Goal: Task Accomplishment & Management: Manage account settings

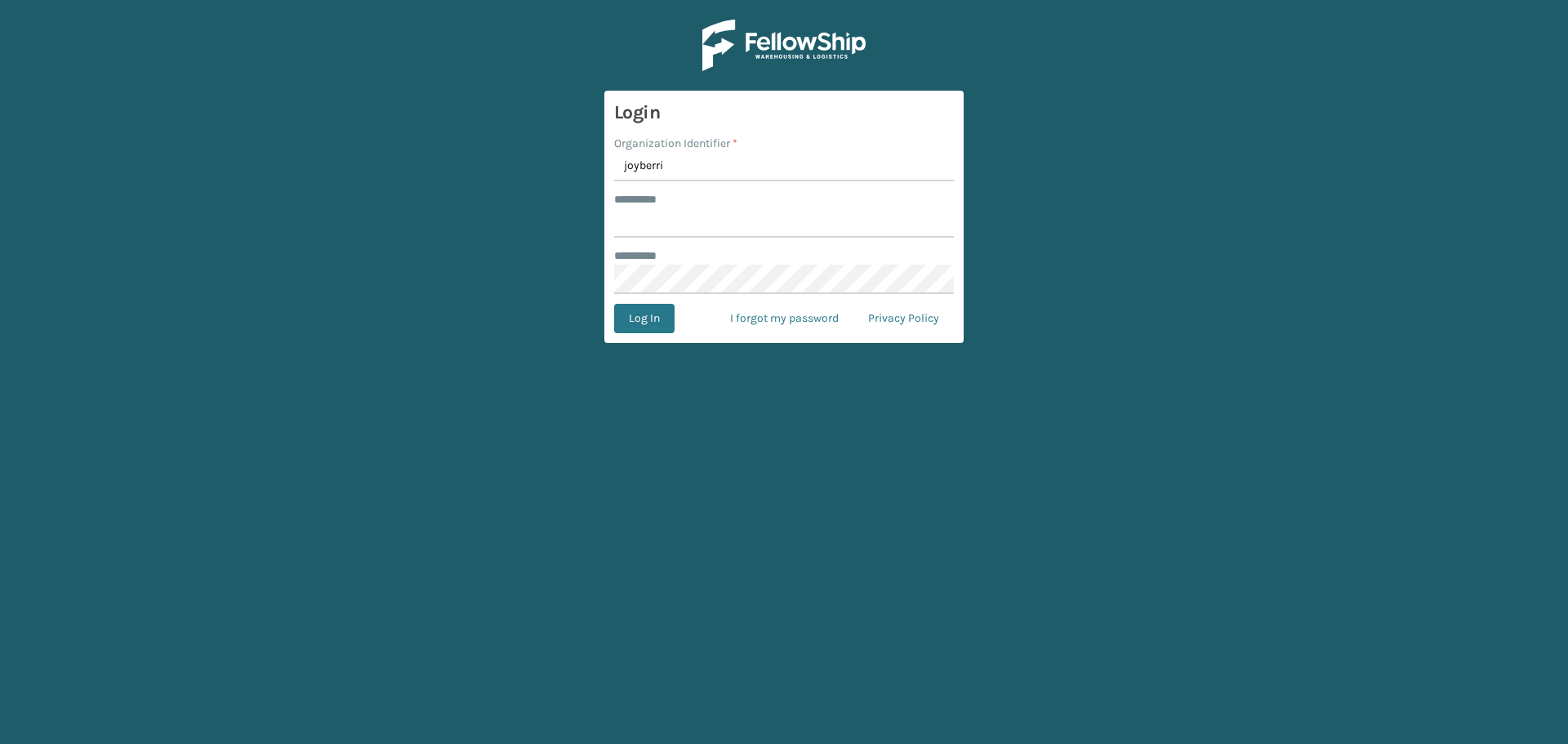
type input "joyberri"
type input "*****"
